Goal: Book appointment/travel/reservation

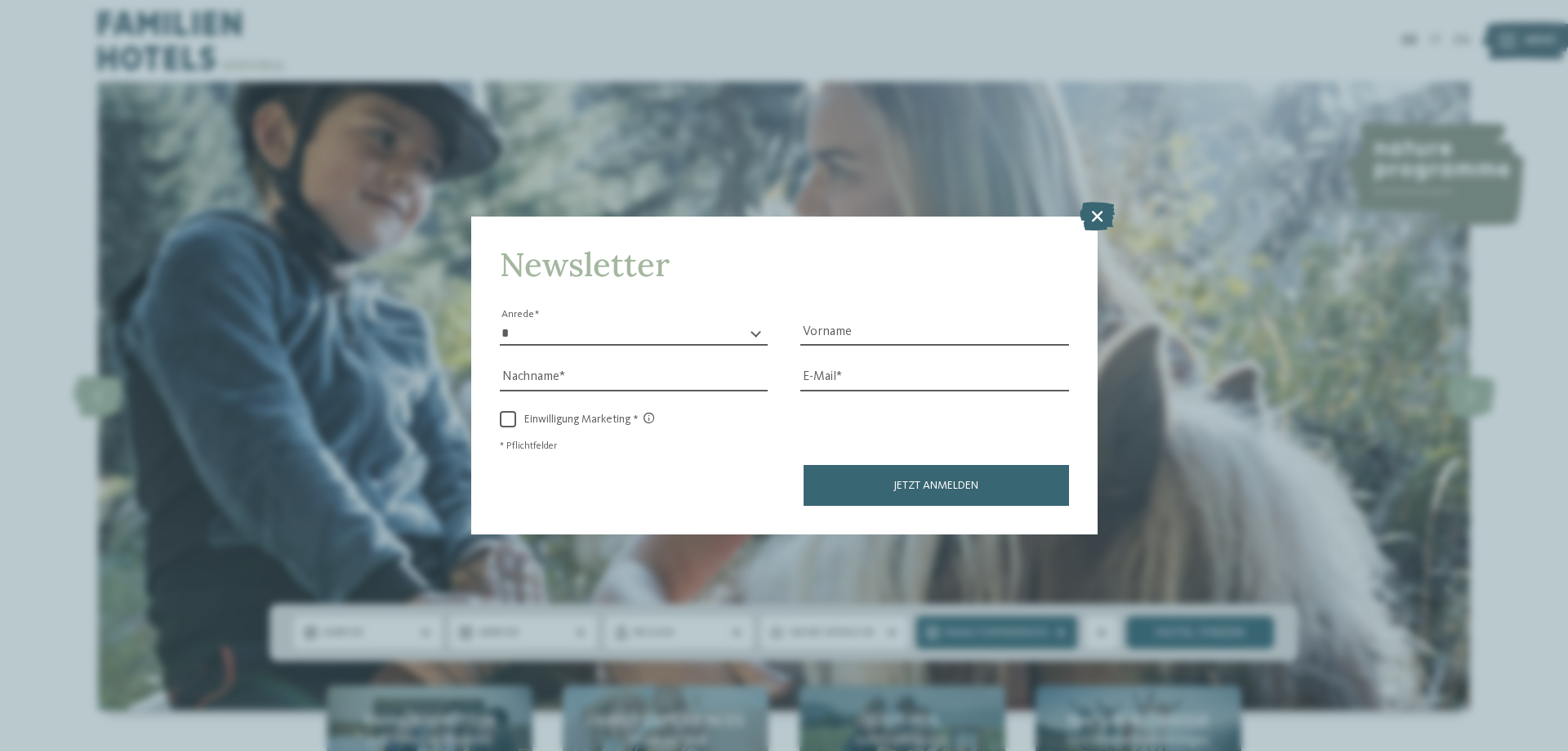
click at [1098, 212] on icon at bounding box center [1097, 216] width 35 height 29
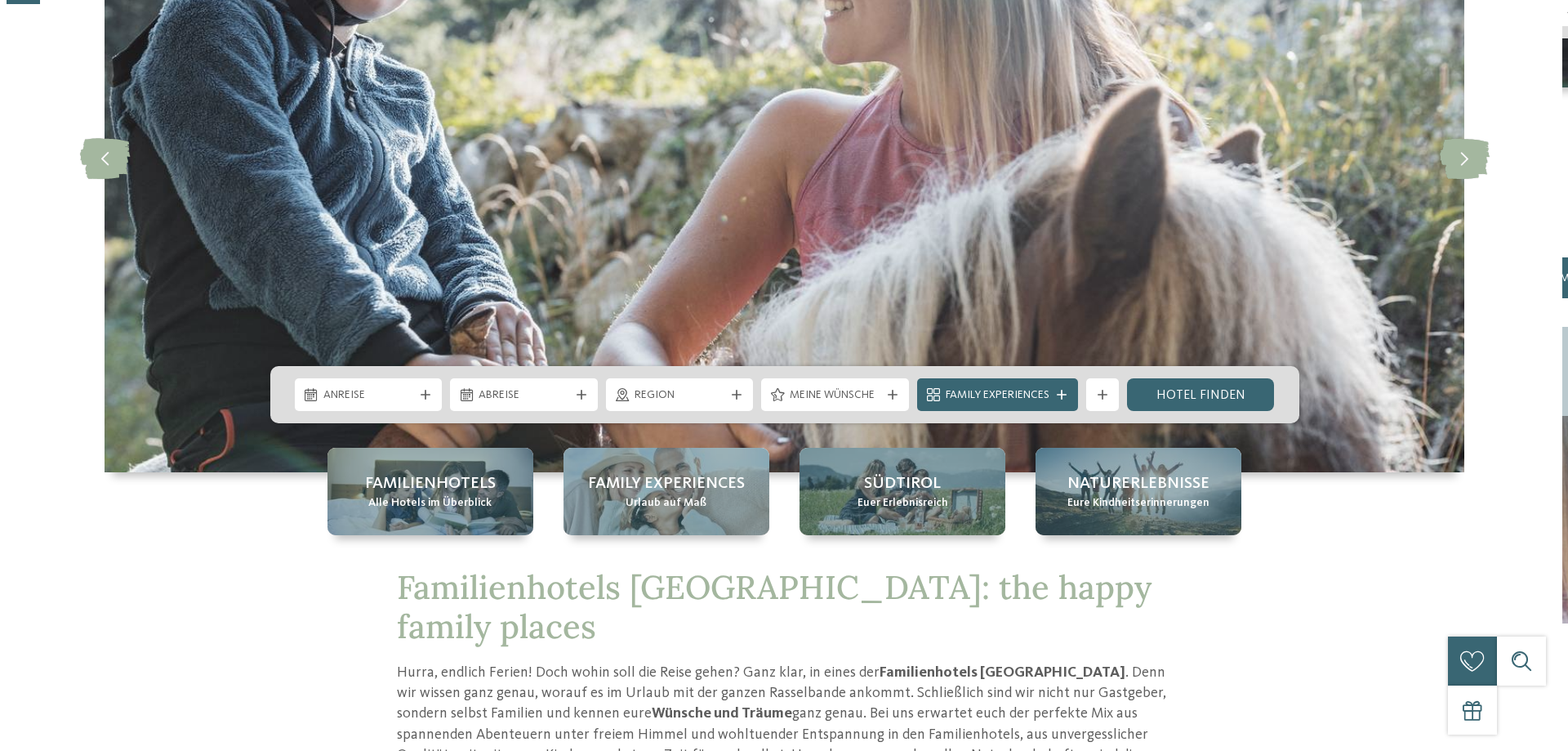
scroll to position [246, 0]
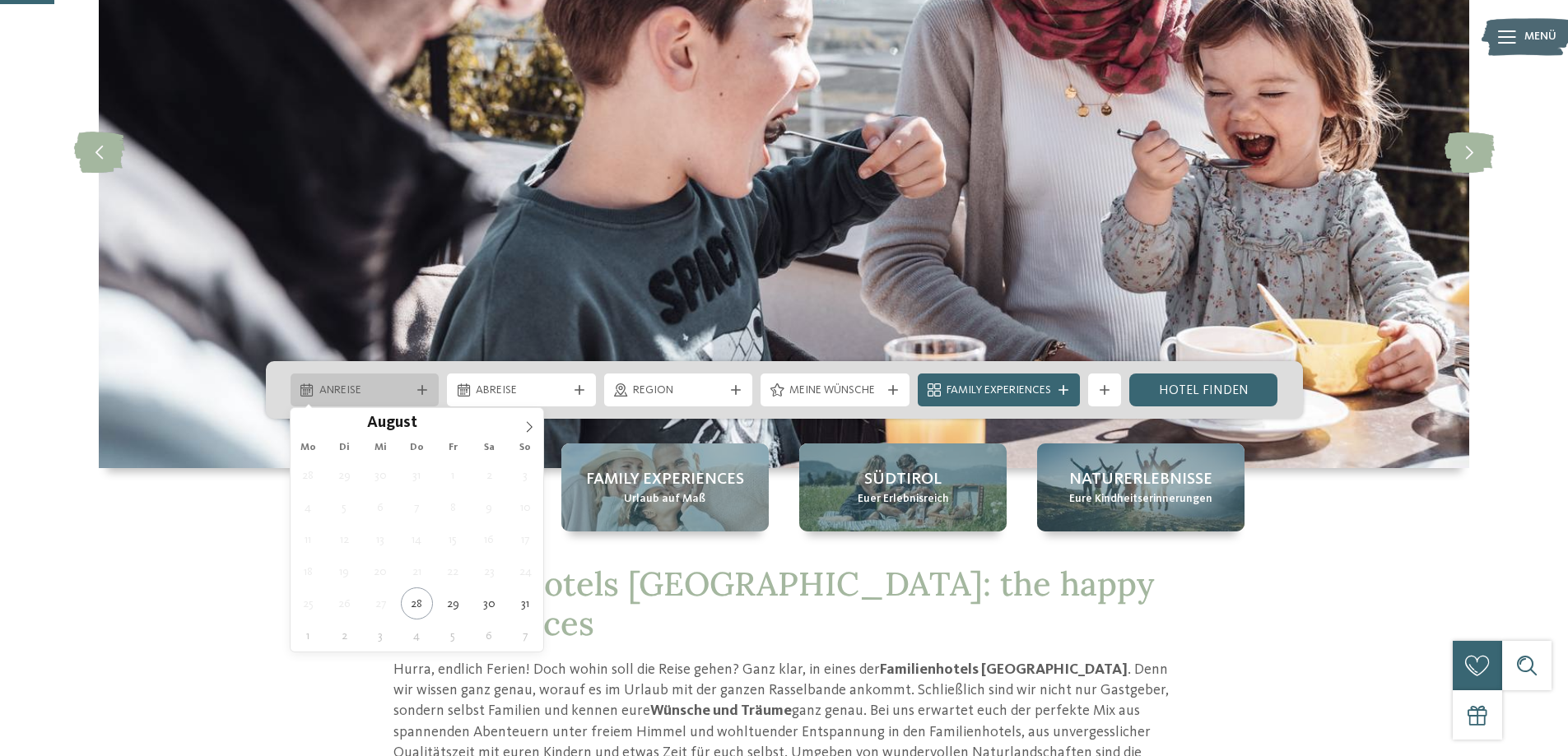
click at [421, 397] on div "Anreise" at bounding box center [364, 390] width 149 height 33
click at [523, 422] on icon at bounding box center [529, 427] width 12 height 11
type div "[DATE]"
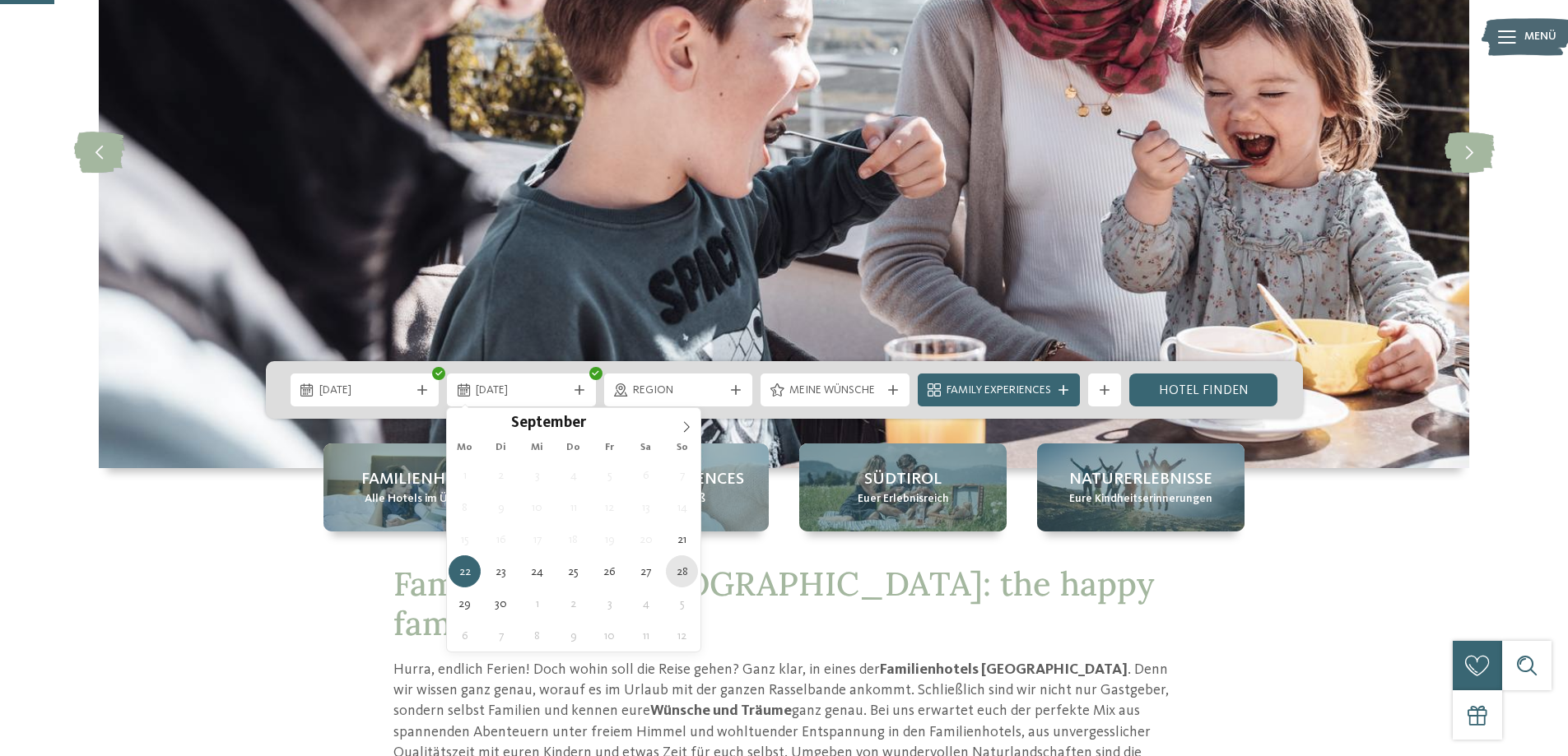
type div "[DATE]"
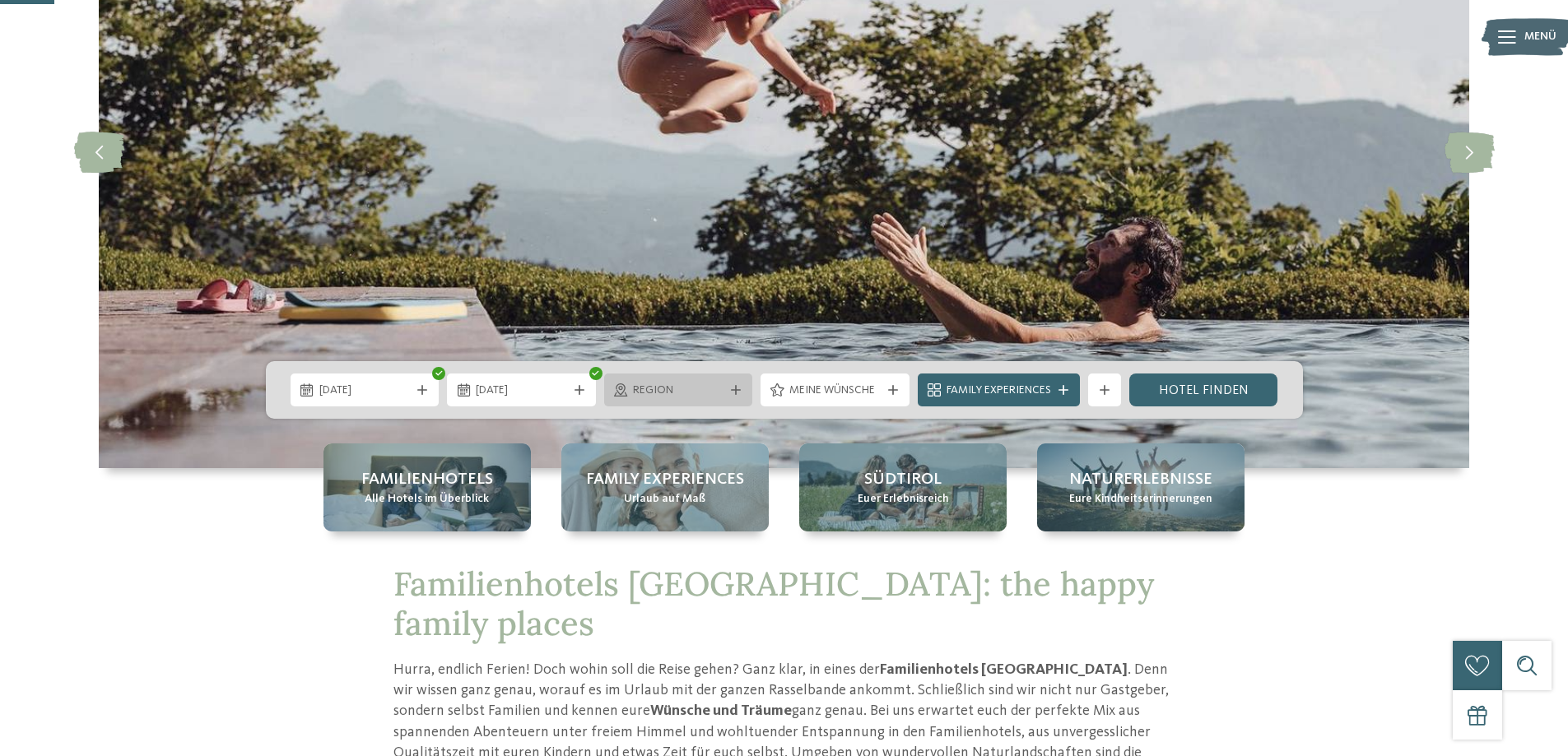
click at [729, 385] on div at bounding box center [735, 390] width 16 height 10
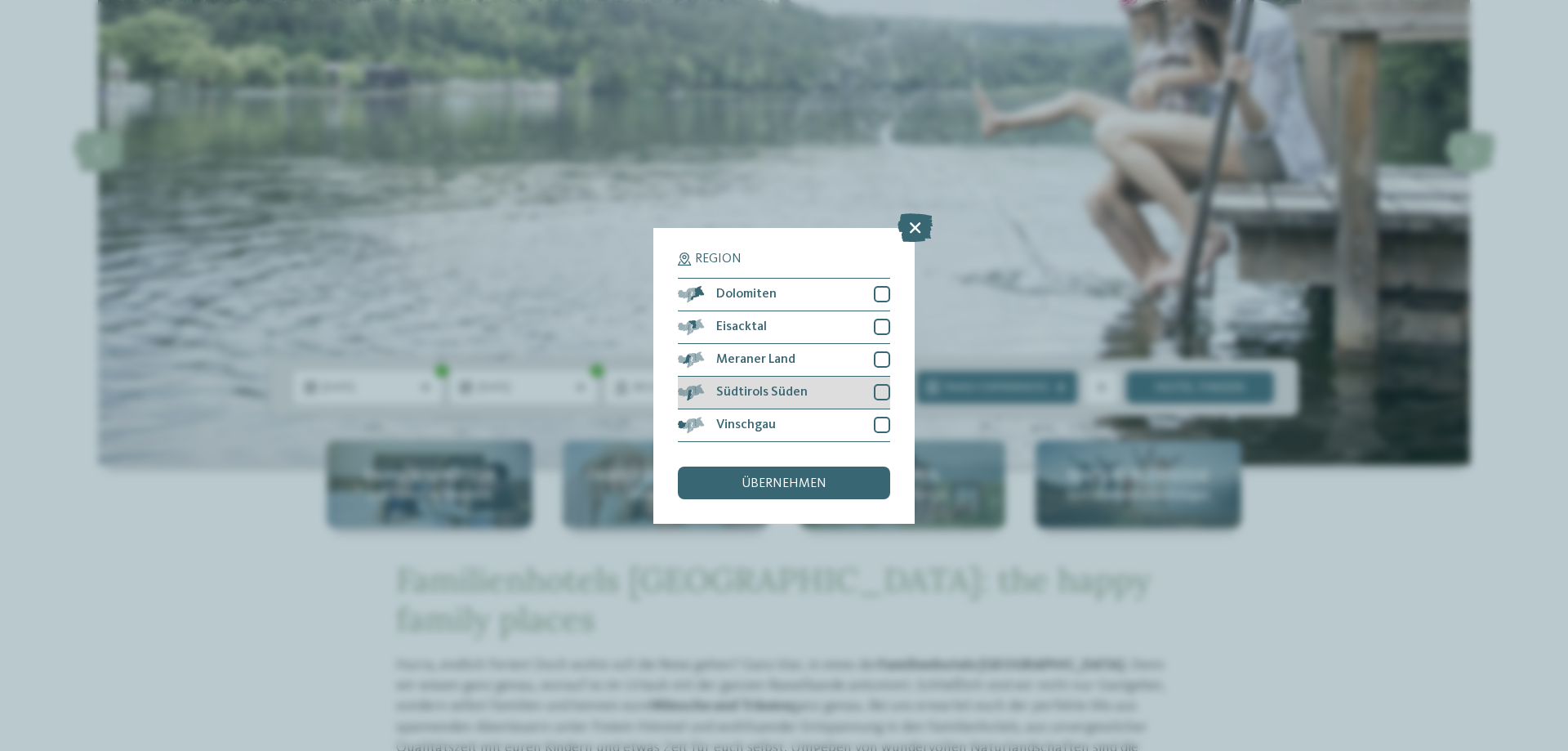
click at [879, 394] on div at bounding box center [882, 392] width 16 height 16
click at [840, 477] on div "übernehmen" at bounding box center [784, 483] width 212 height 32
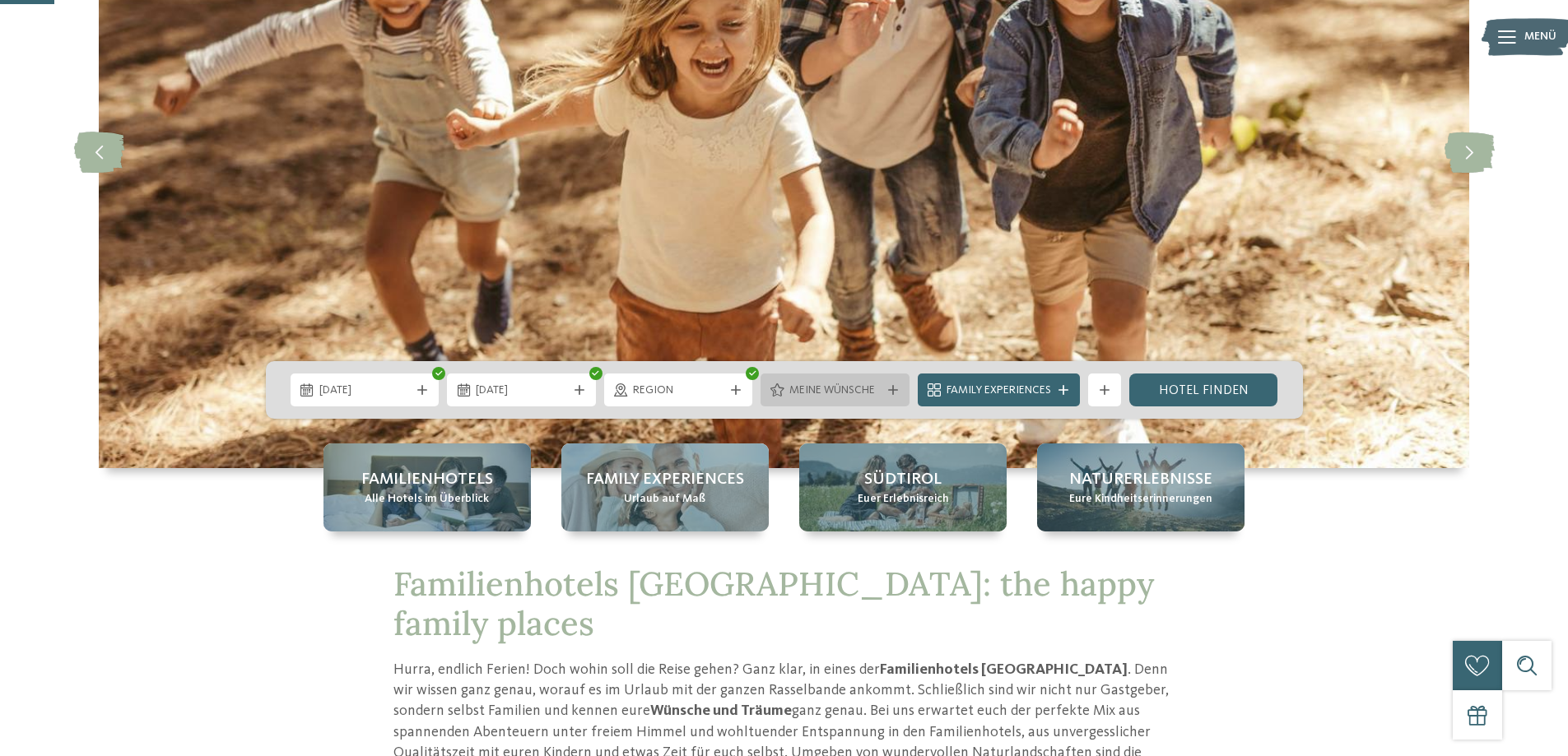
click at [897, 393] on div at bounding box center [892, 390] width 16 height 10
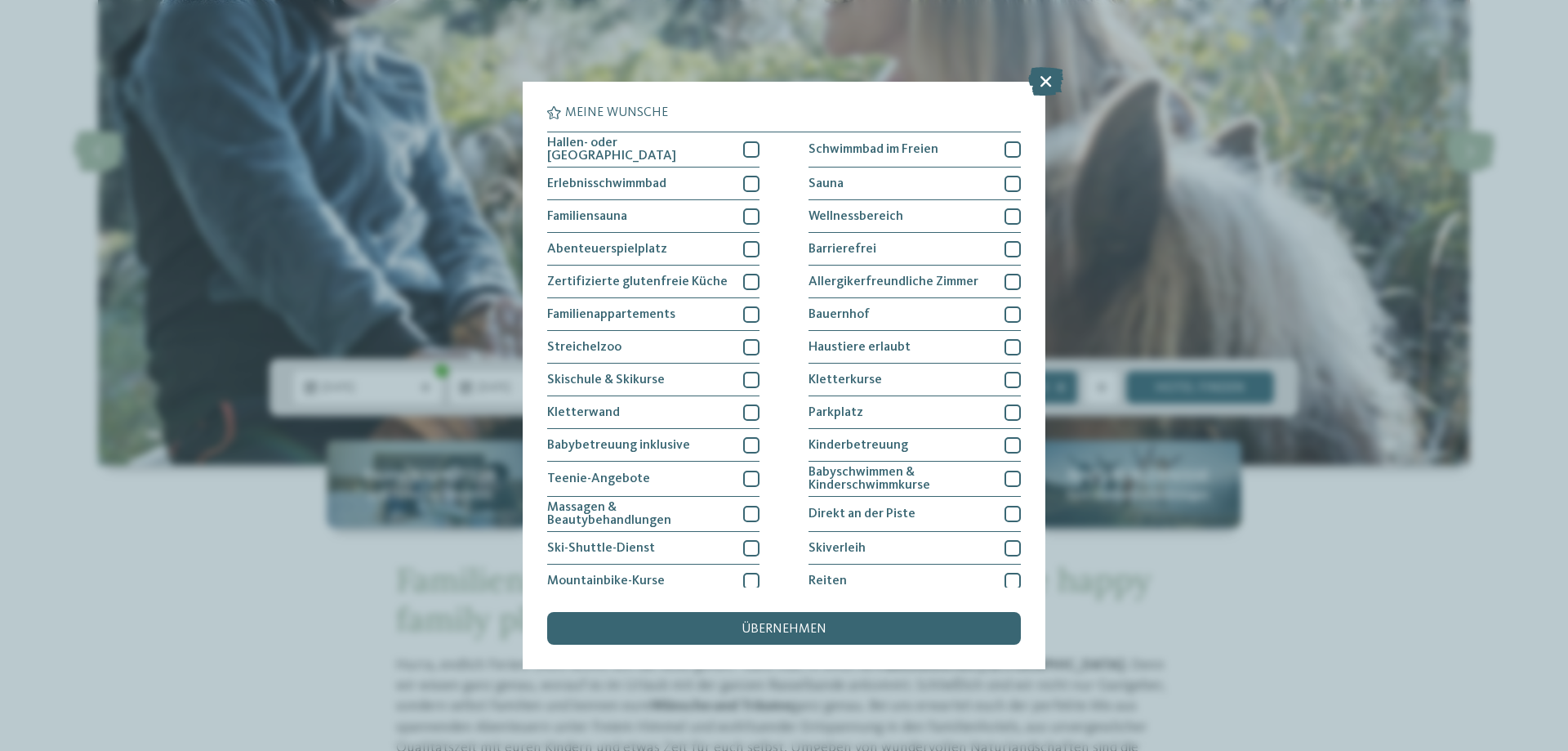
click at [755, 281] on div "Hallen- oder [GEOGRAPHIC_DATA] Schwimmbad im Freien Erlebnisschwimmbad" at bounding box center [784, 413] width 474 height 563
click at [750, 284] on div at bounding box center [751, 282] width 16 height 16
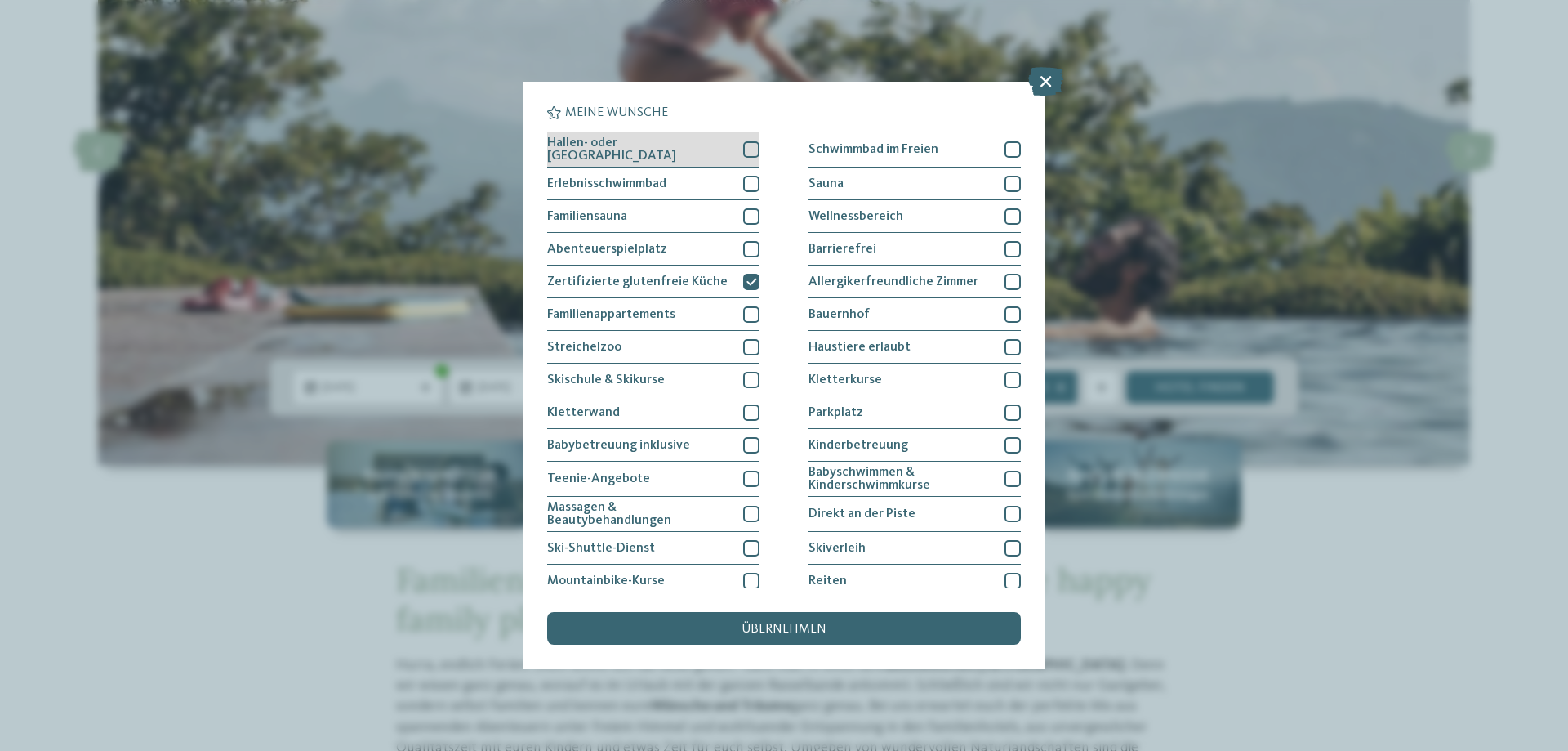
click at [745, 153] on div at bounding box center [751, 149] width 16 height 16
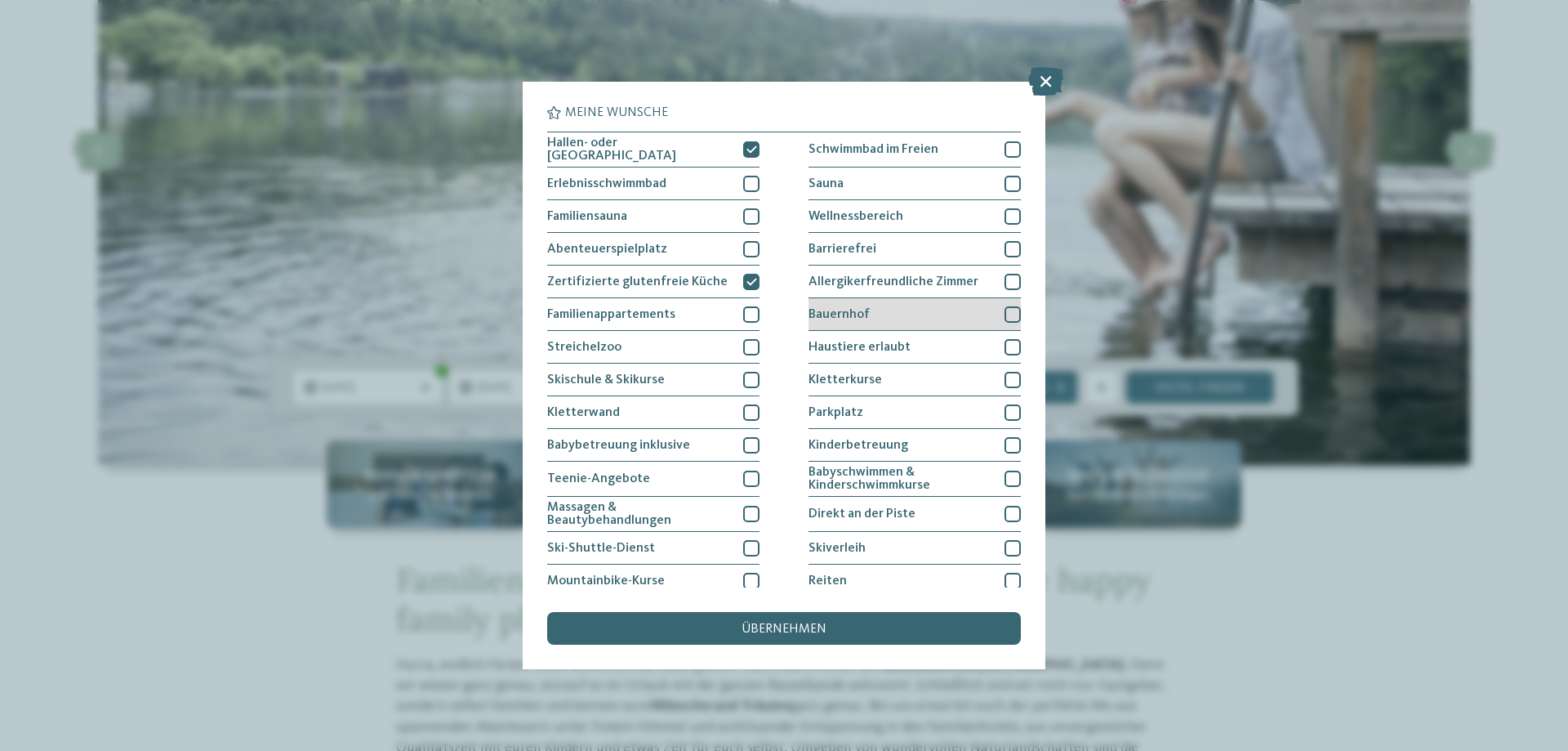
click at [1009, 313] on div at bounding box center [1012, 314] width 16 height 16
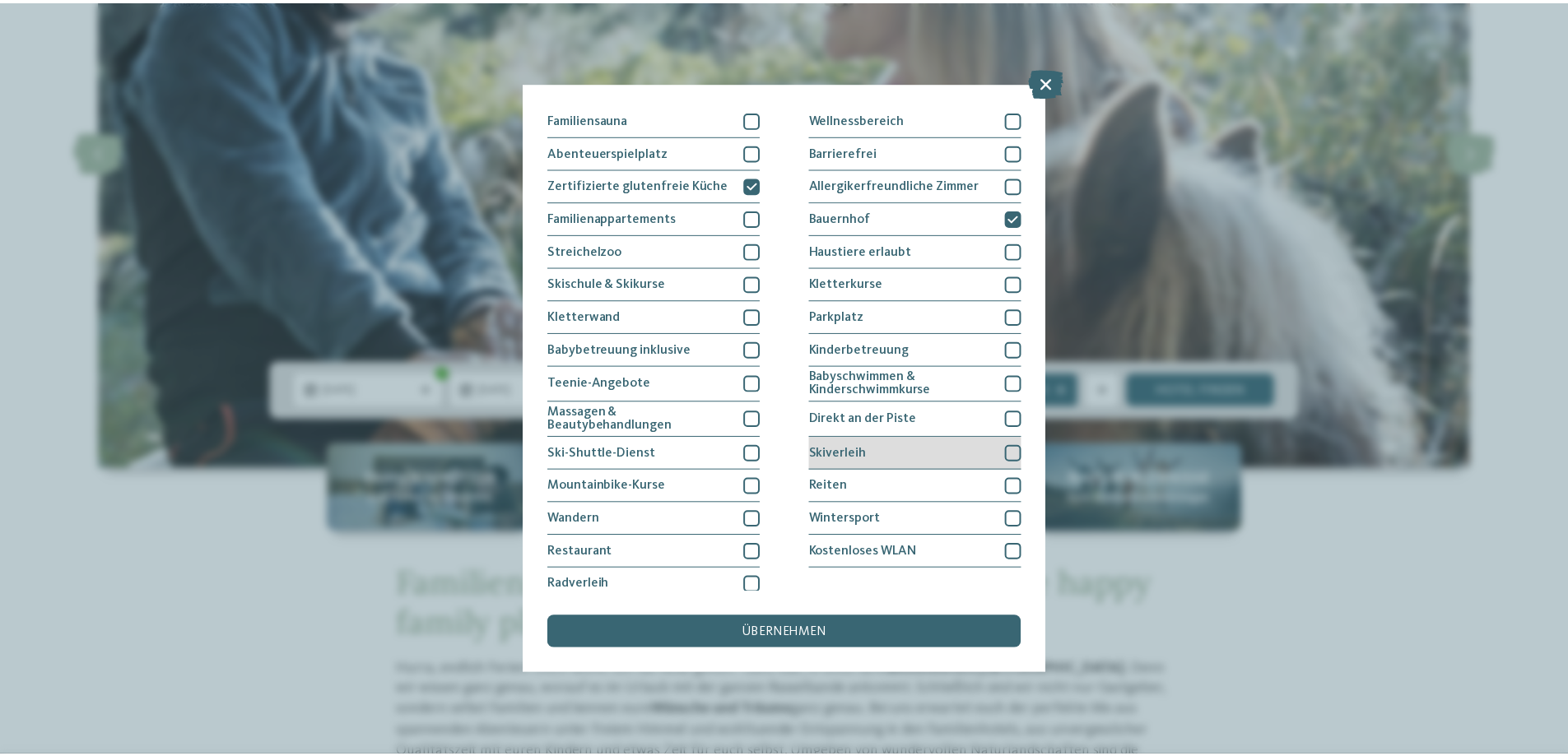
scroll to position [106, 0]
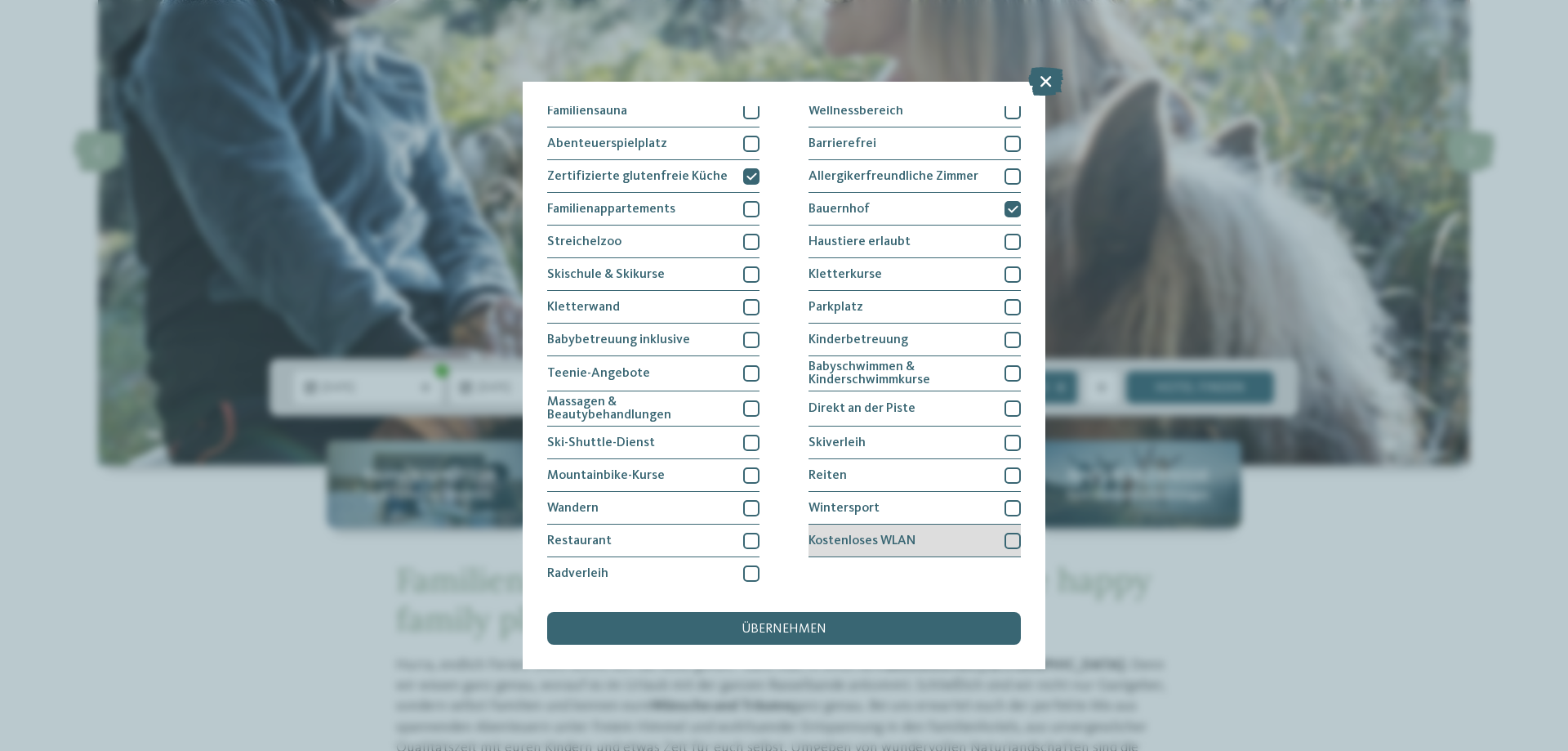
click at [1006, 540] on div at bounding box center [1012, 541] width 16 height 16
click at [794, 629] on span "übernehmen" at bounding box center [784, 629] width 85 height 13
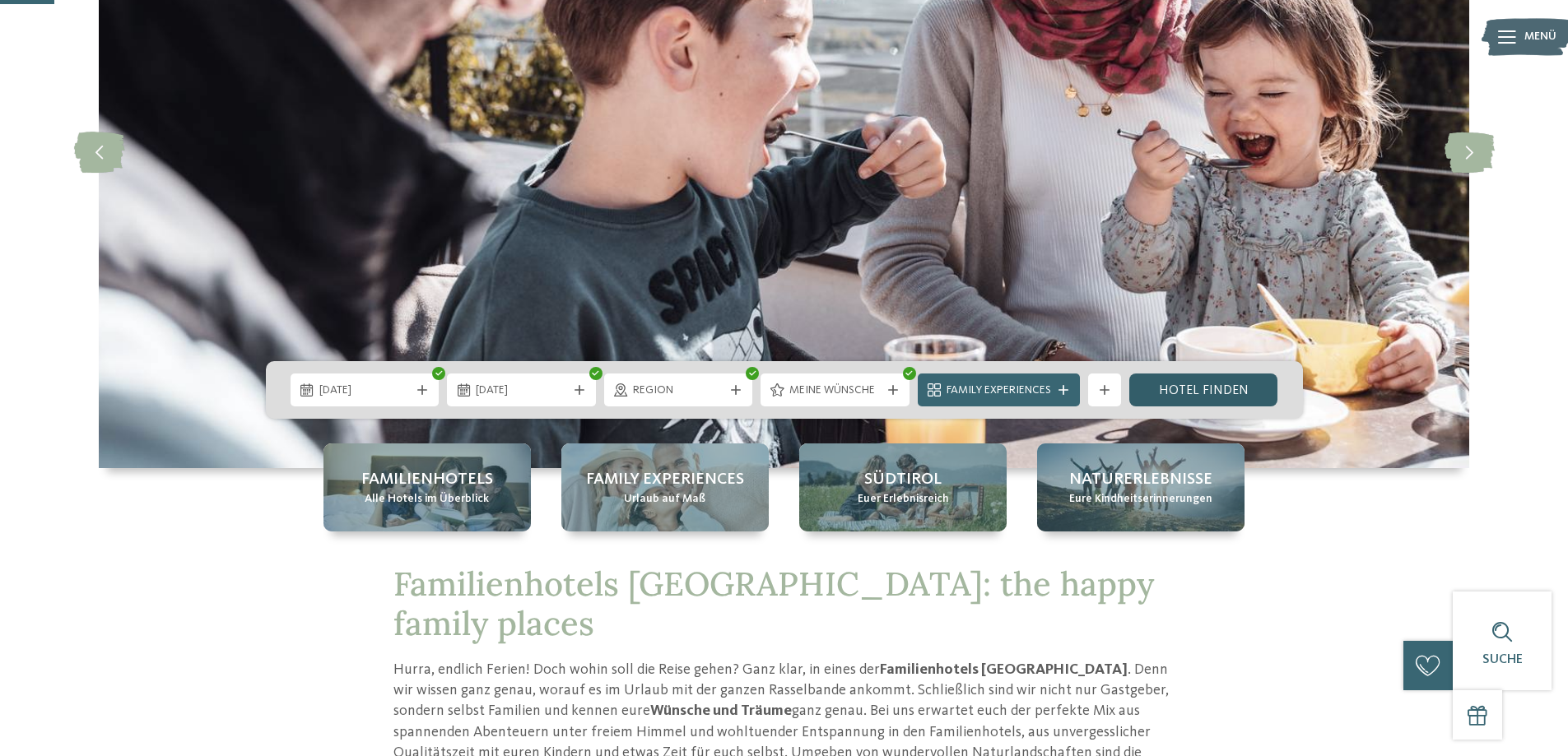
click at [1227, 387] on link "Hotel finden" at bounding box center [1203, 390] width 149 height 33
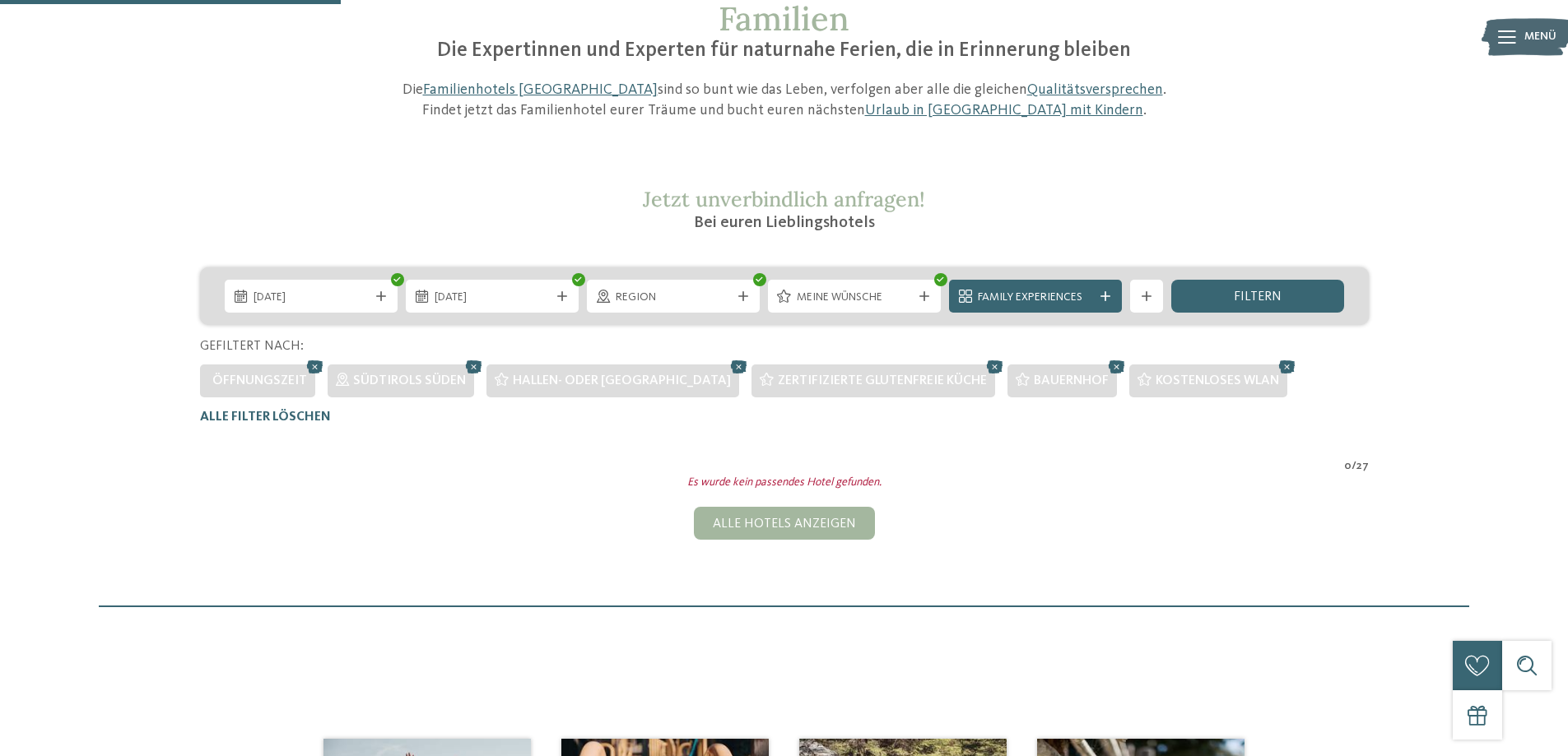
scroll to position [128, 0]
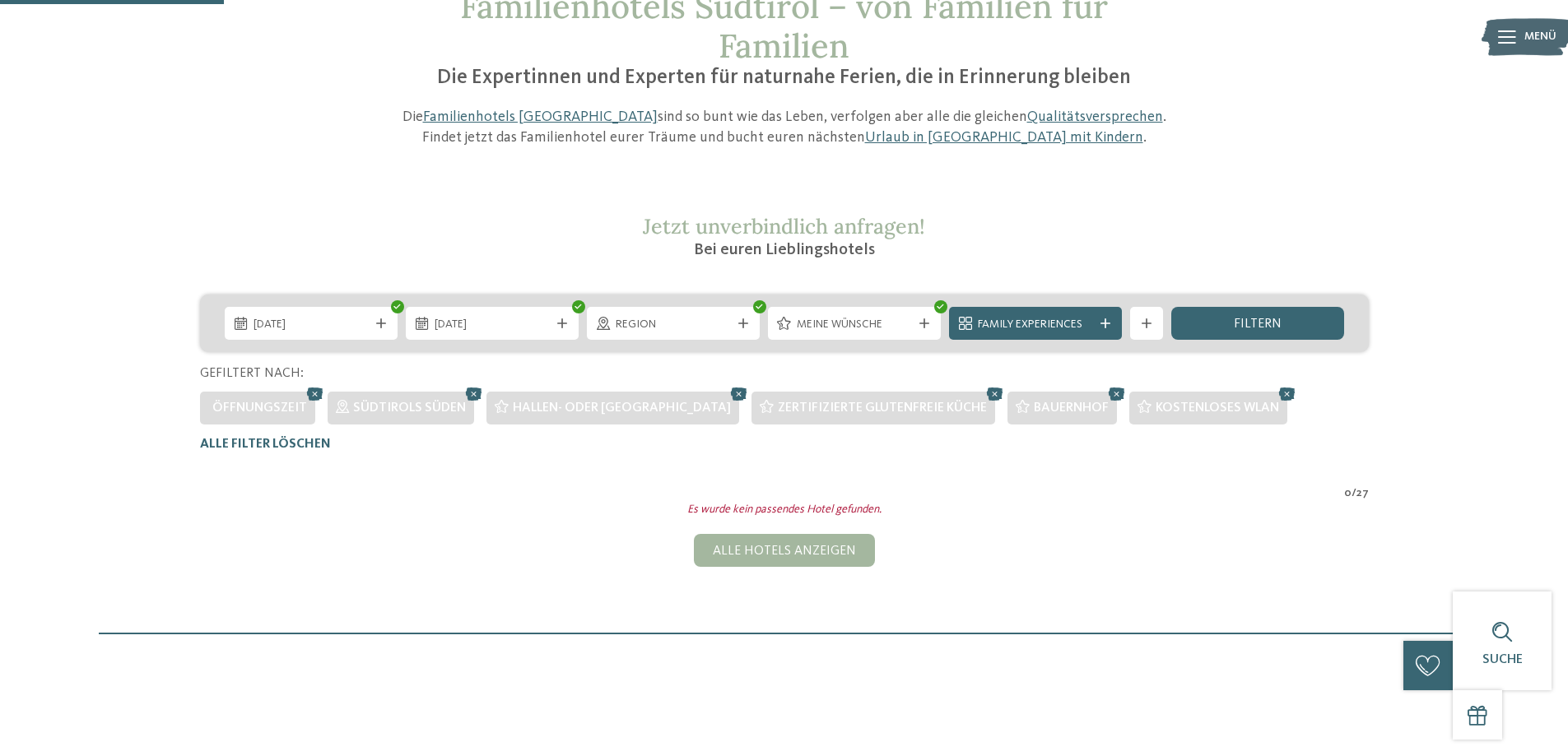
click at [268, 401] on span "Öffnungszeit" at bounding box center [260, 408] width 95 height 13
click at [283, 419] on div "Öffnungszeit" at bounding box center [258, 408] width 115 height 33
click at [312, 389] on icon at bounding box center [315, 394] width 25 height 21
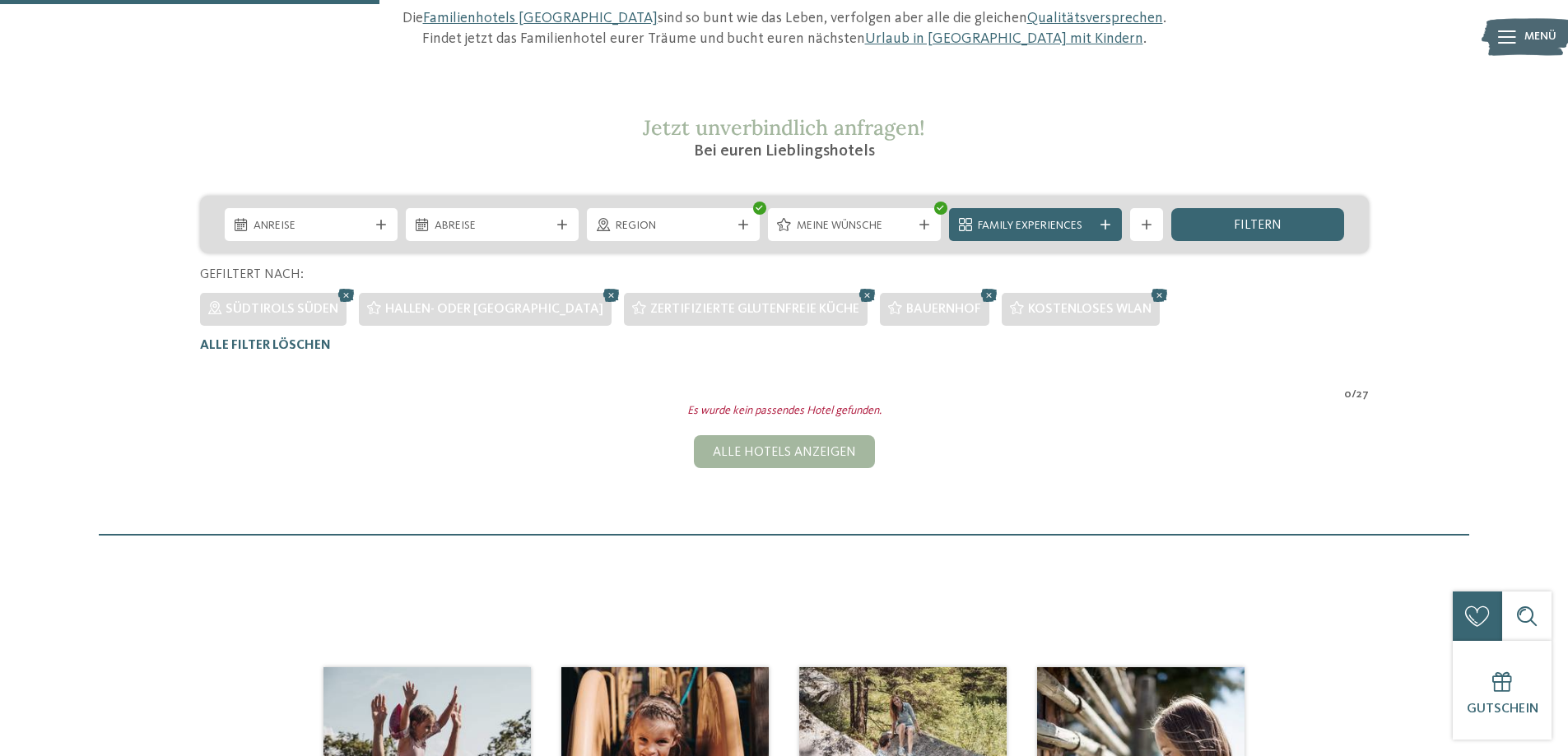
scroll to position [211, 0]
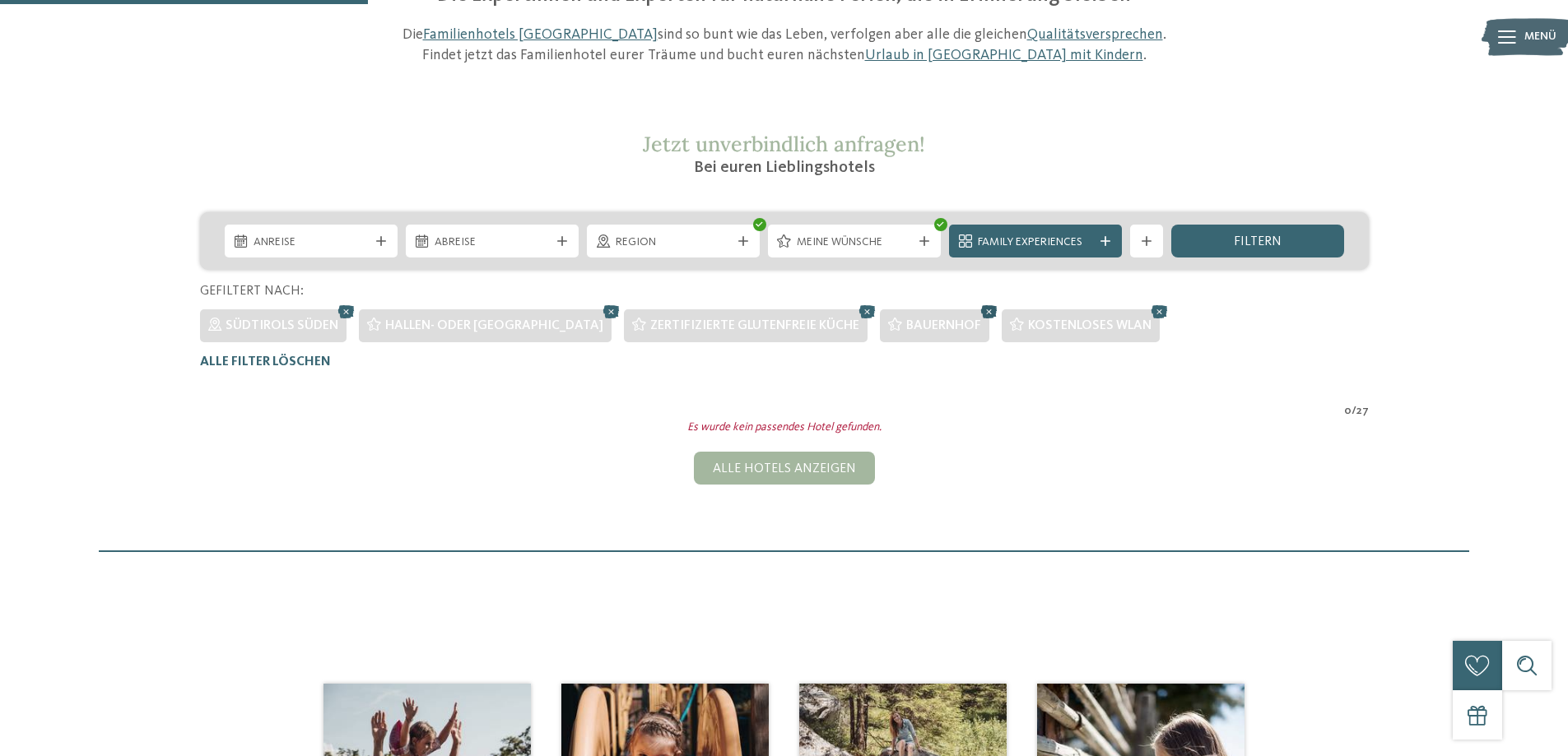
click at [977, 311] on icon at bounding box center [989, 311] width 25 height 21
drag, startPoint x: 832, startPoint y: 311, endPoint x: 246, endPoint y: 752, distance: 733.4
click at [855, 310] on icon at bounding box center [867, 311] width 25 height 21
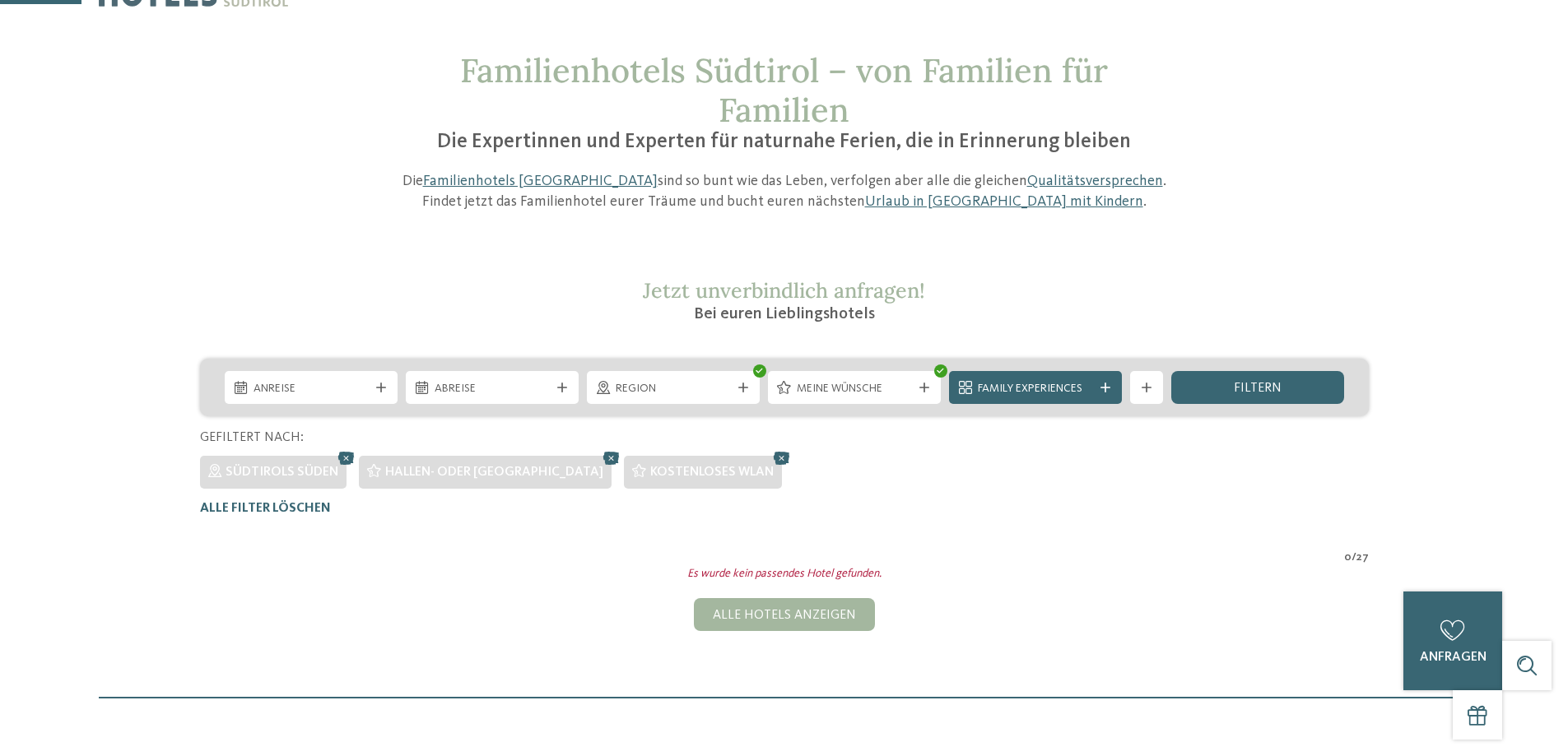
scroll to position [46, 0]
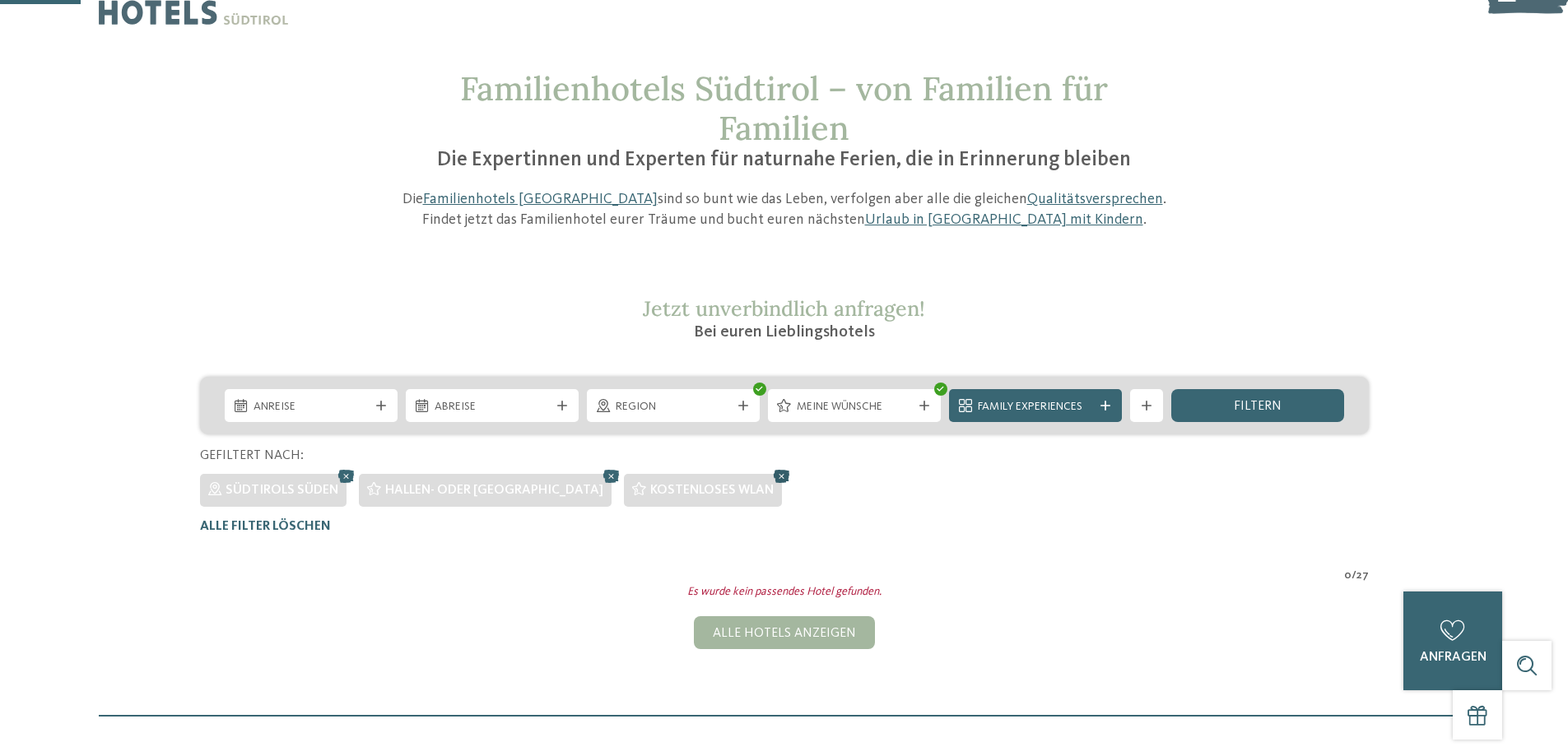
click at [770, 478] on icon at bounding box center [782, 476] width 25 height 21
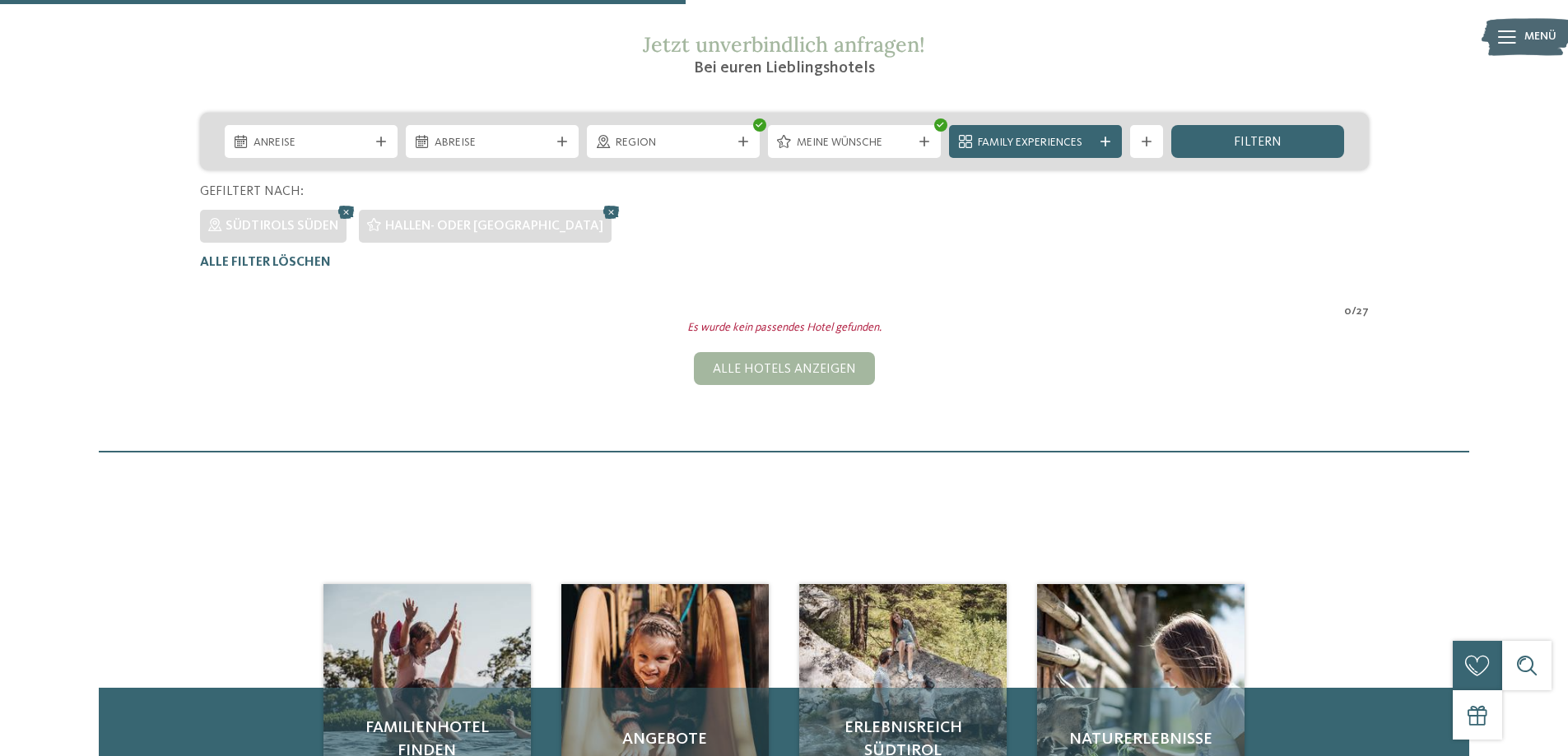
scroll to position [293, 0]
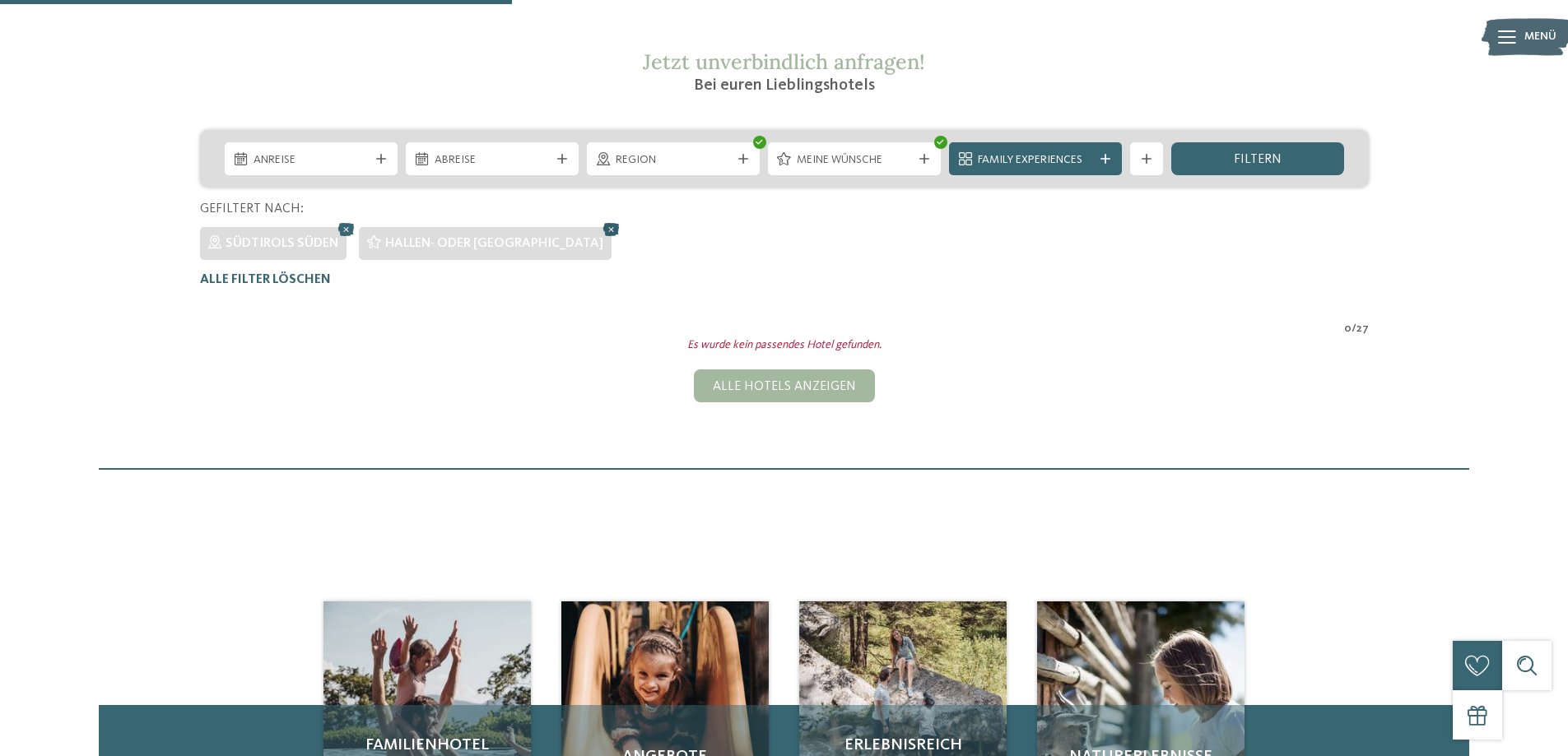
click at [599, 230] on icon at bounding box center [611, 229] width 25 height 21
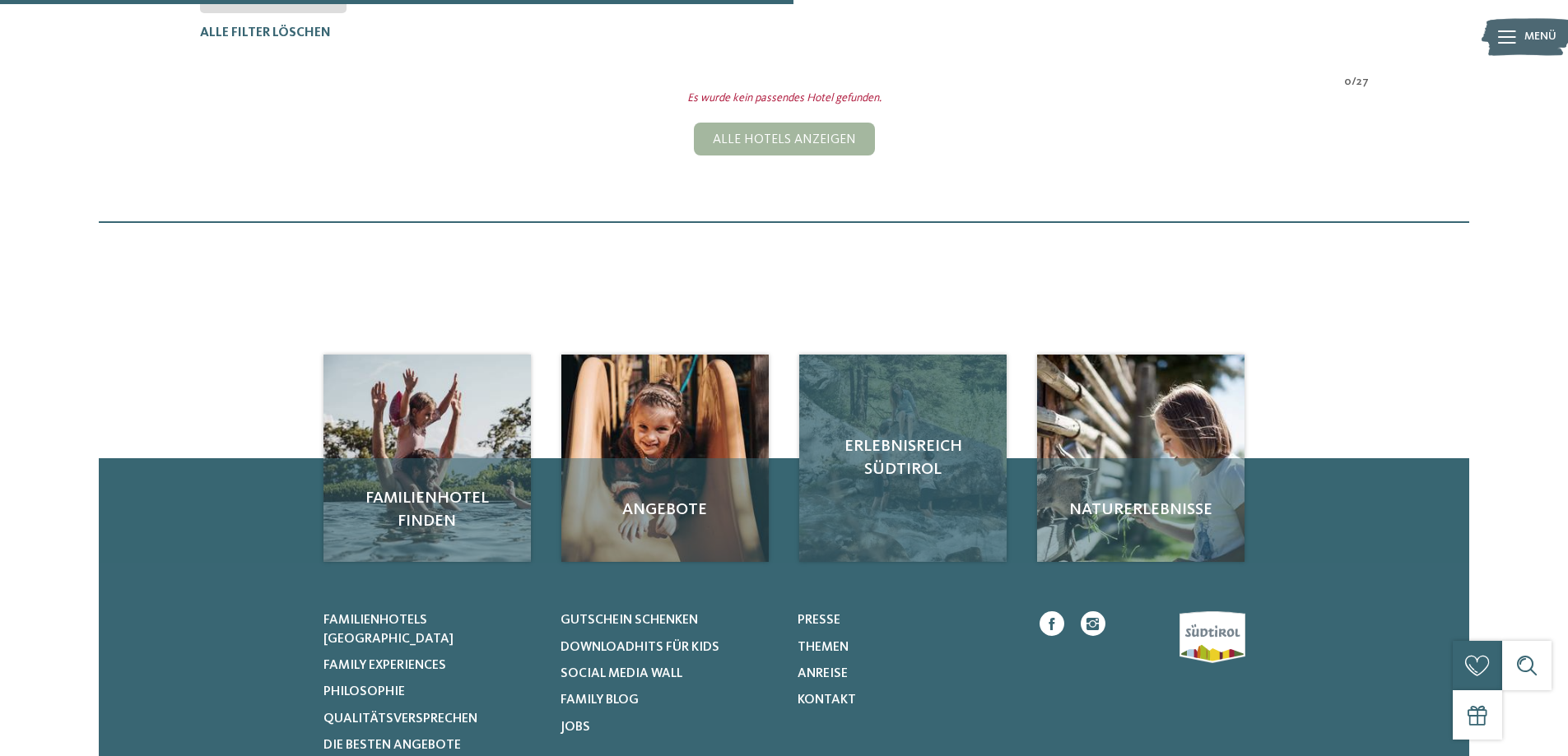
scroll to position [128, 0]
